Goal: Task Accomplishment & Management: Use online tool/utility

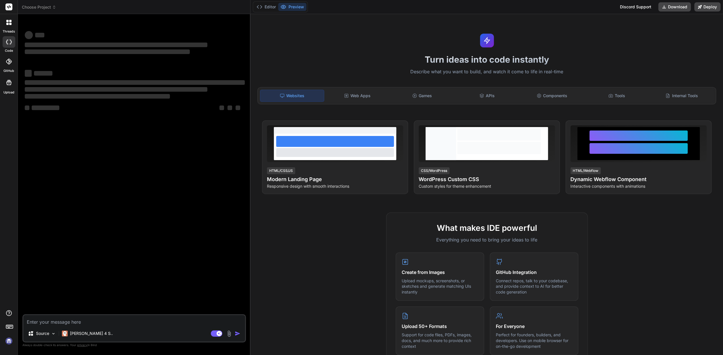
type textarea "x"
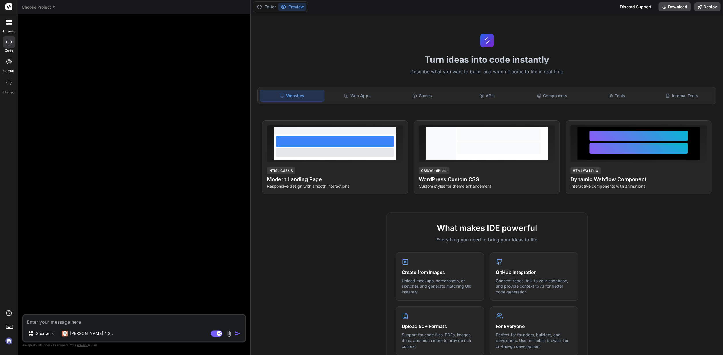
click at [5, 342] on img at bounding box center [9, 341] width 10 height 10
click at [8, 338] on img at bounding box center [9, 341] width 10 height 10
